Goal: Task Accomplishment & Management: Manage account settings

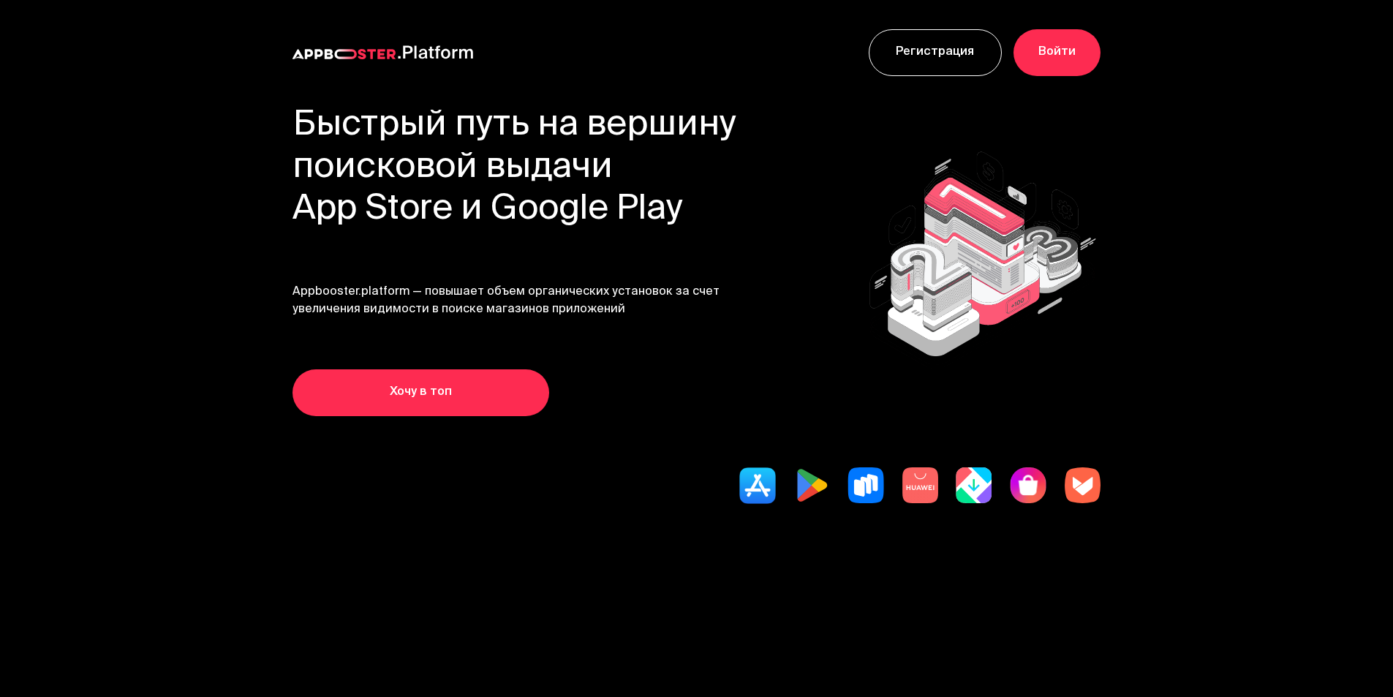
drag, startPoint x: 311, startPoint y: 389, endPoint x: 358, endPoint y: 461, distance: 86.2
click at [358, 457] on section "Быстрый путь на вершину поисковой выдачи App Store и Google Play Appbooster.pla…" at bounding box center [697, 351] width 1170 height 492
click at [353, 416] on link "Хочу в топ" at bounding box center [421, 392] width 257 height 47
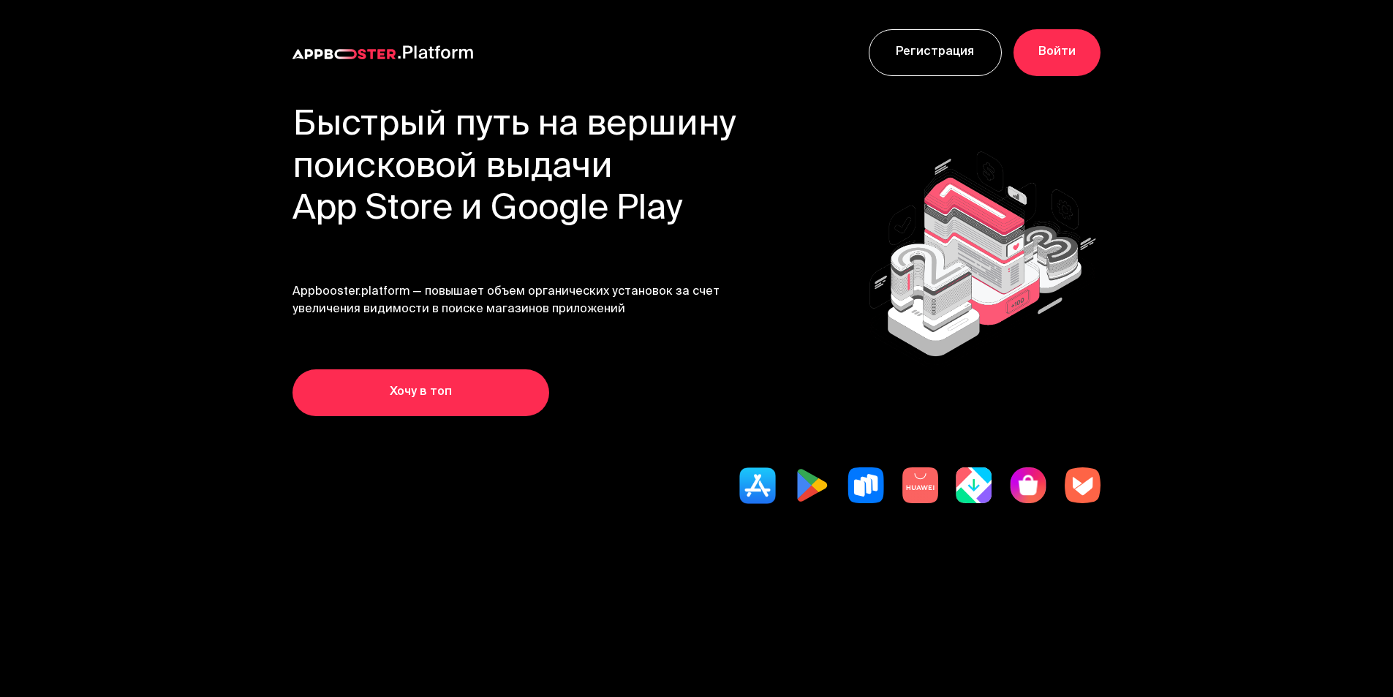
click at [1101, 45] on link "Войти" at bounding box center [1057, 52] width 87 height 47
